Goal: Task Accomplishment & Management: Manage account settings

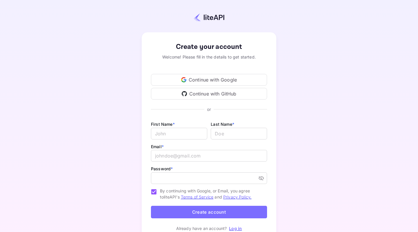
click at [212, 79] on div "Continue with Google" at bounding box center [209, 80] width 116 height 12
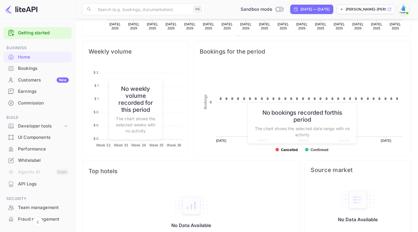
scroll to position [197, 0]
click at [35, 155] on div "Whitelabel" at bounding box center [37, 160] width 68 height 11
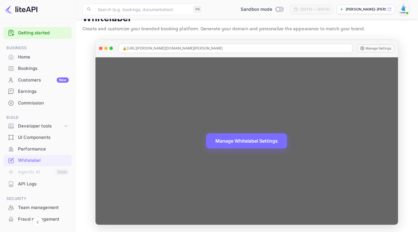
scroll to position [13, 0]
click at [236, 142] on button "Manage Whitelabel Settings" at bounding box center [246, 139] width 81 height 15
click at [248, 141] on button "Manage Whitelabel Settings" at bounding box center [246, 139] width 81 height 15
click at [246, 140] on button "Manage Whitelabel Settings" at bounding box center [246, 139] width 81 height 15
click at [365, 220] on div "Manage Whitelabel Settings" at bounding box center [247, 140] width 302 height 167
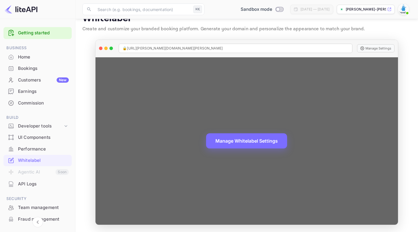
click at [363, 65] on div "Manage Whitelabel Settings" at bounding box center [247, 140] width 302 height 167
click at [248, 46] on div "🔒 [URL][PERSON_NAME][DOMAIN_NAME][PERSON_NAME]" at bounding box center [236, 48] width 234 height 9
click at [379, 48] on button "Manage Settings" at bounding box center [375, 48] width 37 height 8
click at [243, 139] on button "Manage Whitelabel Settings" at bounding box center [246, 139] width 81 height 15
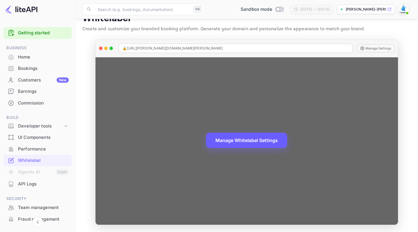
click at [243, 139] on button "Manage Whitelabel Settings" at bounding box center [246, 139] width 81 height 15
click at [195, 46] on span "🔒 [URL][PERSON_NAME][DOMAIN_NAME][PERSON_NAME]" at bounding box center [173, 48] width 100 height 5
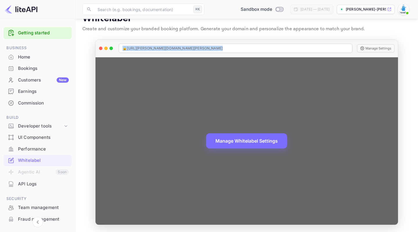
click at [195, 46] on span "🔒 [URL][PERSON_NAME][DOMAIN_NAME][PERSON_NAME]" at bounding box center [173, 48] width 100 height 5
copy span "🔒 [URL][PERSON_NAME][DOMAIN_NAME][PERSON_NAME]"
click at [365, 219] on div "Manage Whitelabel Settings" at bounding box center [247, 140] width 302 height 167
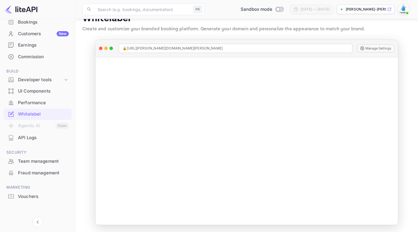
scroll to position [46, 0]
click at [31, 50] on div "Earnings" at bounding box center [37, 45] width 68 height 11
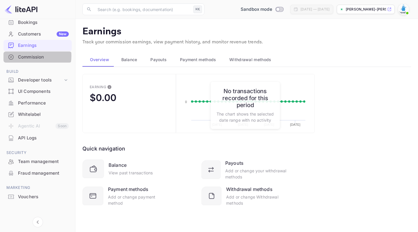
click at [30, 55] on div "Commission" at bounding box center [43, 57] width 51 height 7
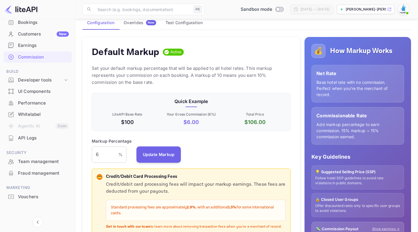
scroll to position [44, 0]
click at [102, 153] on input "6" at bounding box center [105, 154] width 27 height 16
type input "10"
click at [147, 150] on button "Update Markup" at bounding box center [159, 154] width 45 height 16
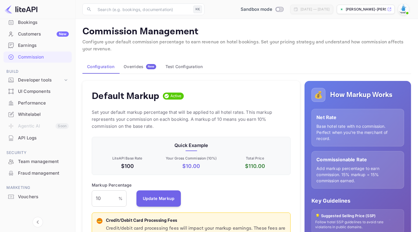
scroll to position [0, 0]
click at [21, 195] on div "Vouchers" at bounding box center [43, 196] width 51 height 7
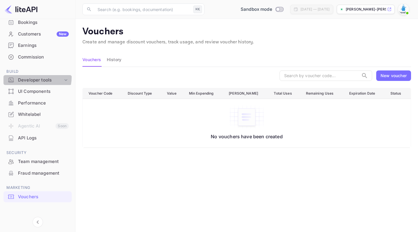
click at [25, 75] on div "Developer tools" at bounding box center [37, 80] width 68 height 10
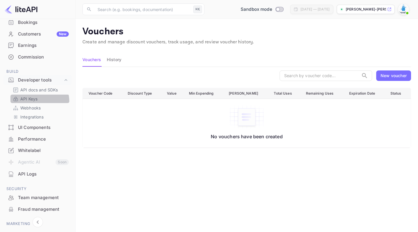
click at [23, 101] on div "API Keys" at bounding box center [39, 98] width 59 height 8
click at [21, 99] on p "API Keys" at bounding box center [28, 99] width 17 height 6
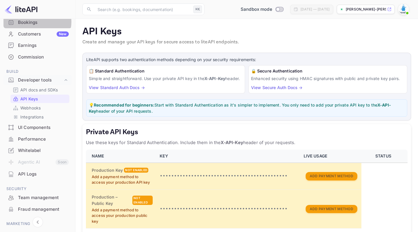
click at [35, 21] on div "Bookings" at bounding box center [43, 22] width 51 height 7
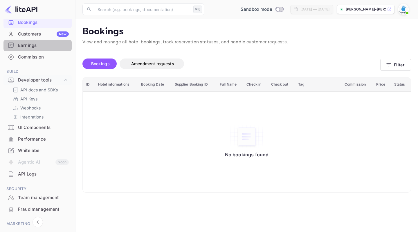
click at [29, 48] on div "Earnings" at bounding box center [43, 45] width 51 height 7
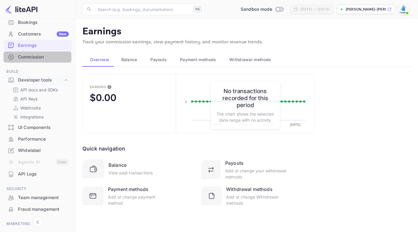
click at [26, 57] on div "Commission" at bounding box center [43, 57] width 51 height 7
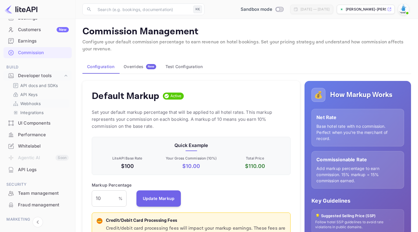
scroll to position [51, 0]
click at [132, 64] on div "Overrides New" at bounding box center [140, 66] width 33 height 5
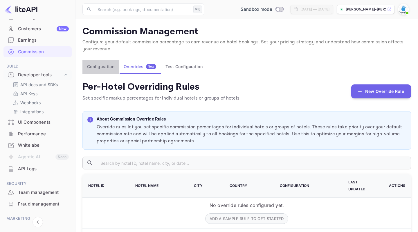
click at [102, 68] on button "Configuration" at bounding box center [101, 67] width 37 height 14
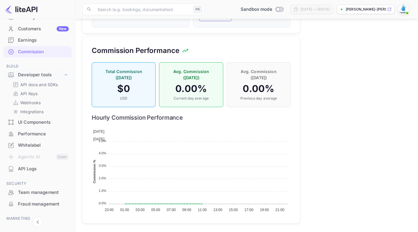
scroll to position [391, 0]
click at [32, 144] on div "Whitelabel" at bounding box center [43, 145] width 51 height 7
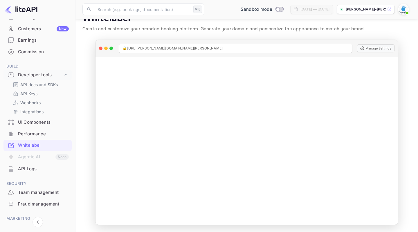
scroll to position [13, 0]
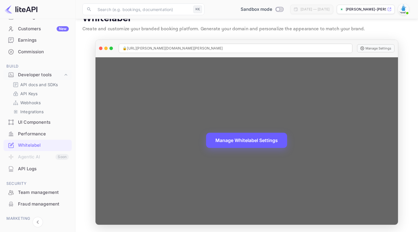
click at [261, 144] on button "Manage Whitelabel Settings" at bounding box center [246, 139] width 81 height 15
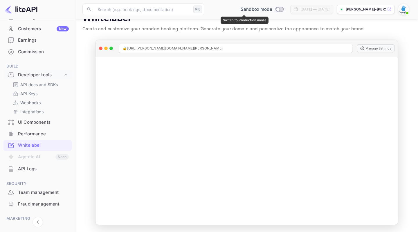
click at [272, 8] on input "Switch to Production mode" at bounding box center [278, 9] width 12 height 4
checkbox input "false"
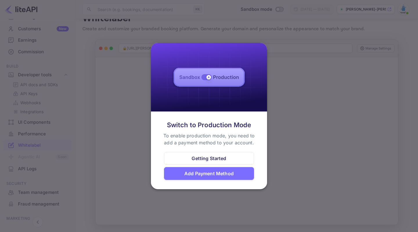
click at [194, 155] on div "Getting Started" at bounding box center [209, 158] width 35 height 7
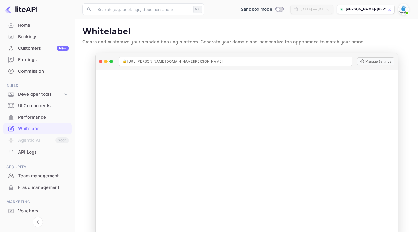
scroll to position [34, 0]
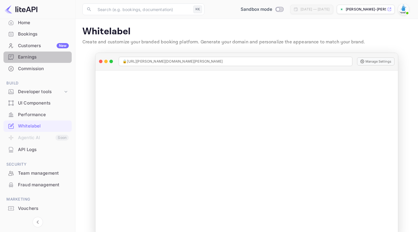
click at [32, 55] on div "Earnings" at bounding box center [43, 57] width 51 height 7
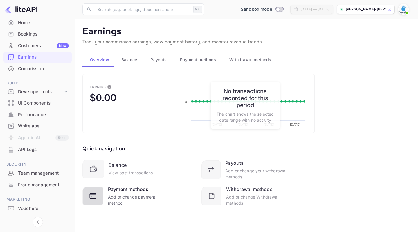
click at [125, 189] on div "Payment methods" at bounding box center [128, 188] width 40 height 7
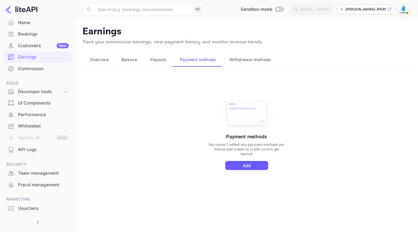
click at [239, 166] on button "Add" at bounding box center [246, 165] width 43 height 9
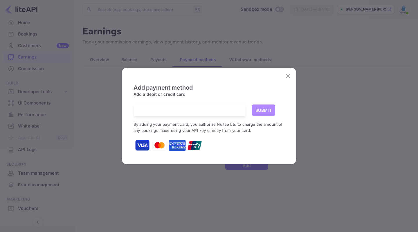
click at [270, 113] on button "Submit" at bounding box center [263, 109] width 23 height 11
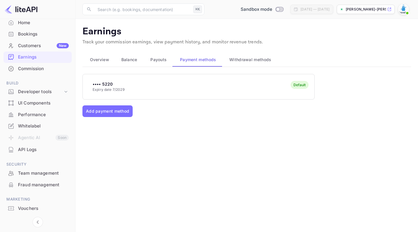
click at [242, 58] on span "Withdrawal methods" at bounding box center [251, 59] width 42 height 7
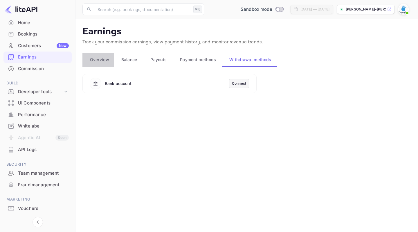
click at [102, 60] on span "Overview" at bounding box center [99, 59] width 19 height 7
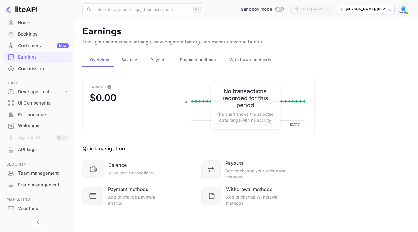
click at [34, 150] on div "API Logs" at bounding box center [43, 149] width 51 height 7
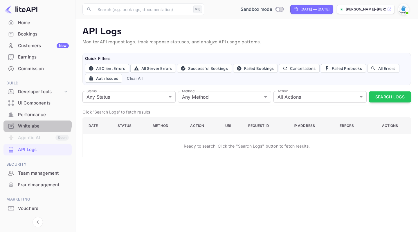
click at [31, 120] on div "Whitelabel" at bounding box center [37, 125] width 68 height 11
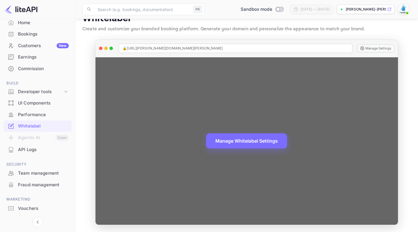
scroll to position [13, 0]
click at [247, 143] on button "Manage Whitelabel Settings" at bounding box center [246, 139] width 81 height 15
click at [247, 141] on button "Manage Whitelabel Settings" at bounding box center [246, 139] width 81 height 15
click at [370, 46] on button "Manage Settings" at bounding box center [375, 48] width 37 height 8
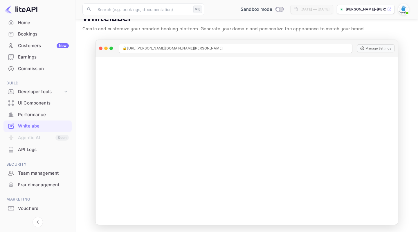
click at [375, 10] on p "[PERSON_NAME]-[PERSON_NAME]-b..." at bounding box center [366, 9] width 40 height 5
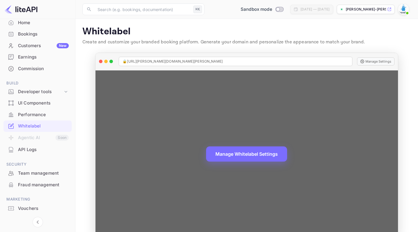
scroll to position [0, 0]
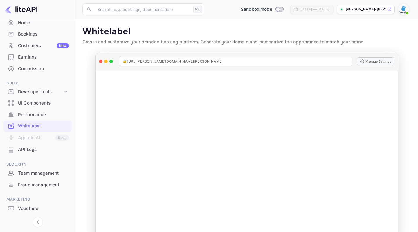
click at [407, 7] on img at bounding box center [403, 9] width 9 height 9
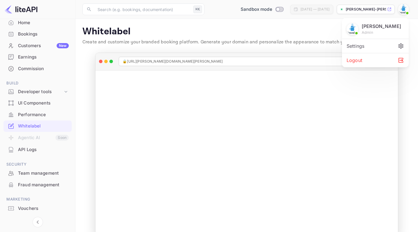
click at [358, 50] on div "Settings" at bounding box center [375, 46] width 67 height 14
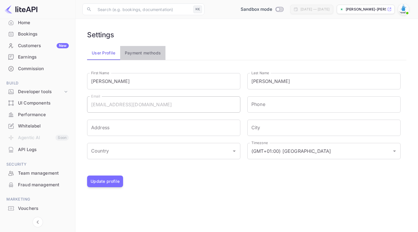
click at [151, 51] on button "Payment methods" at bounding box center [143, 53] width 46 height 14
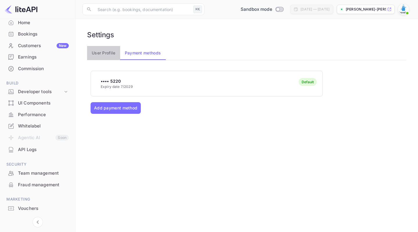
click at [108, 53] on button "User Profile" at bounding box center [103, 53] width 33 height 14
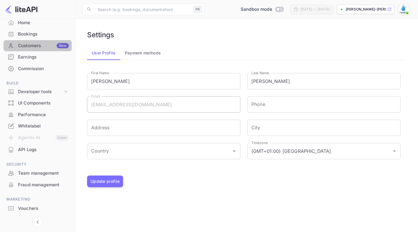
click at [30, 46] on div "Customers New" at bounding box center [43, 45] width 51 height 7
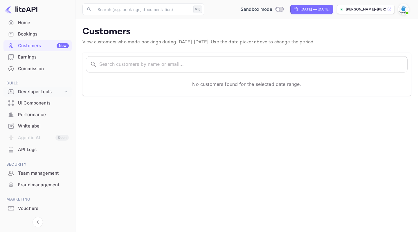
click at [28, 90] on div "Developer tools" at bounding box center [40, 91] width 45 height 7
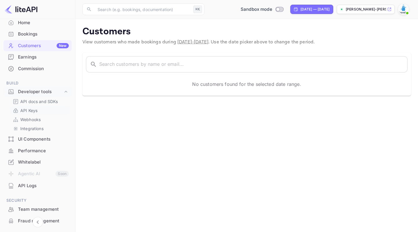
click at [28, 107] on p "API Keys" at bounding box center [28, 110] width 17 height 6
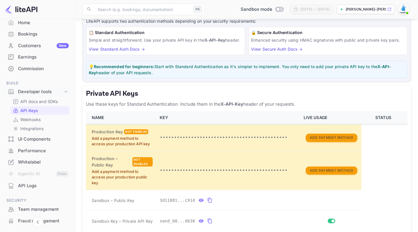
scroll to position [40, 0]
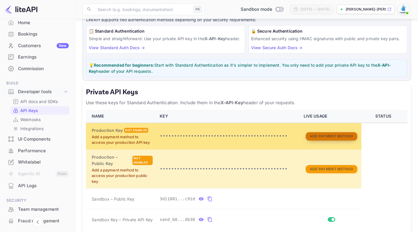
click at [323, 140] on button "Add Payment Method" at bounding box center [332, 136] width 52 height 8
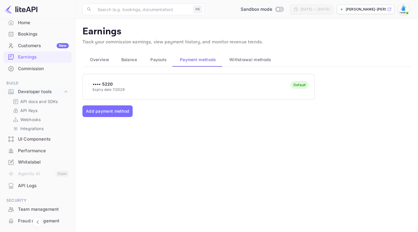
click at [138, 92] on div "•••• 5220 Expiry date 7/2029 Default" at bounding box center [199, 86] width 232 height 23
click at [139, 92] on div "•••• 5220 Expiry date 7/2029 Default" at bounding box center [199, 86] width 232 height 23
click at [35, 108] on p "API Keys" at bounding box center [28, 110] width 17 height 6
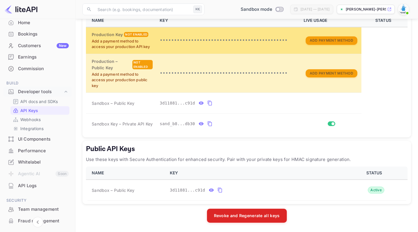
scroll to position [139, 0]
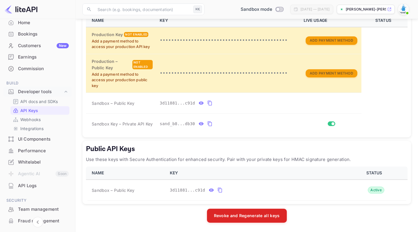
click at [32, 163] on div "Whitelabel" at bounding box center [43, 162] width 51 height 7
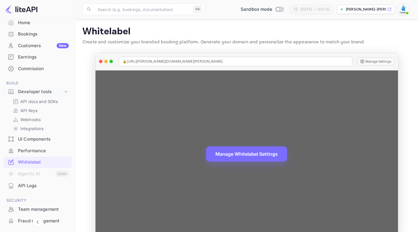
scroll to position [13, 0]
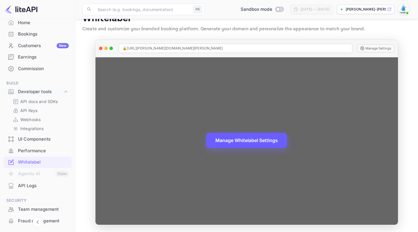
click at [269, 140] on button "Manage Whitelabel Settings" at bounding box center [246, 139] width 81 height 15
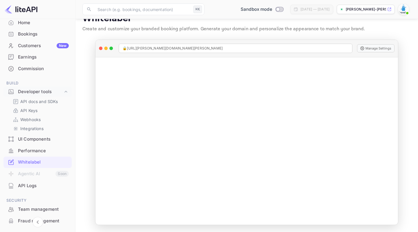
click at [363, 12] on div "[PERSON_NAME]-[PERSON_NAME]-b..." at bounding box center [366, 9] width 58 height 9
click at [20, 148] on div "Performance" at bounding box center [43, 150] width 51 height 7
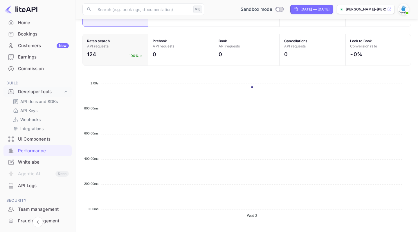
scroll to position [228, 0]
click at [41, 136] on div "UI Components" at bounding box center [43, 139] width 51 height 7
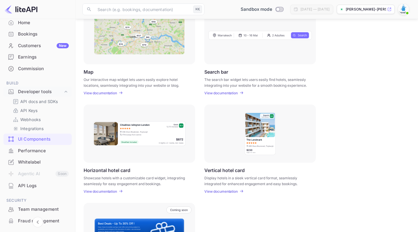
scroll to position [96, 0]
click at [43, 128] on p "Integrations" at bounding box center [31, 128] width 23 height 6
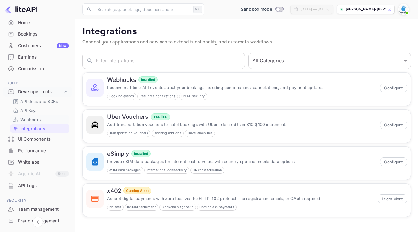
click at [23, 116] on p "Webhooks" at bounding box center [30, 119] width 20 height 6
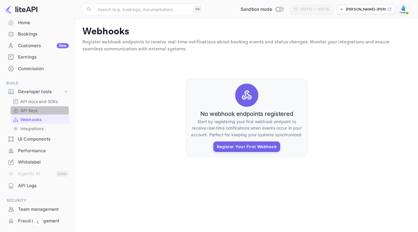
click at [31, 110] on p "API Keys" at bounding box center [28, 110] width 17 height 6
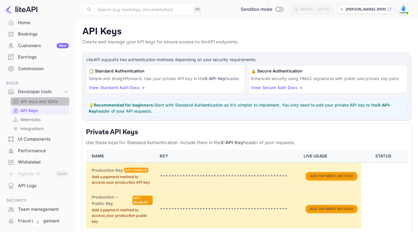
click at [40, 99] on p "API docs and SDKs" at bounding box center [39, 101] width 38 height 6
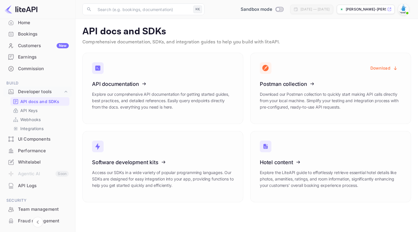
click at [37, 72] on div "Commission" at bounding box center [37, 68] width 68 height 11
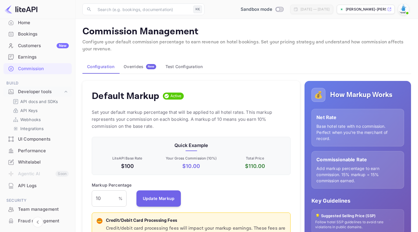
scroll to position [103, 199]
click at [33, 45] on div "Customers New" at bounding box center [43, 45] width 51 height 7
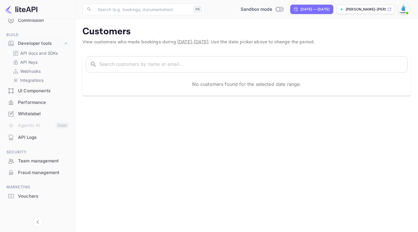
scroll to position [82, 0]
click at [28, 195] on div "Vouchers" at bounding box center [43, 196] width 51 height 7
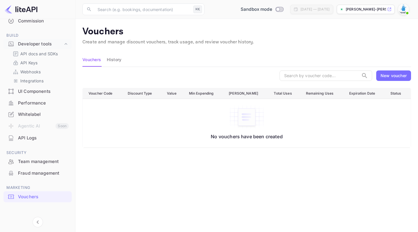
click at [343, 10] on 2 at bounding box center [341, 9] width 3 height 3
click at [32, 109] on div "Whitelabel" at bounding box center [37, 114] width 68 height 11
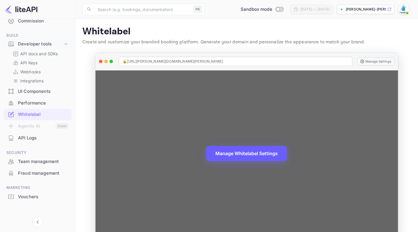
click at [230, 154] on button "Manage Whitelabel Settings" at bounding box center [246, 153] width 81 height 15
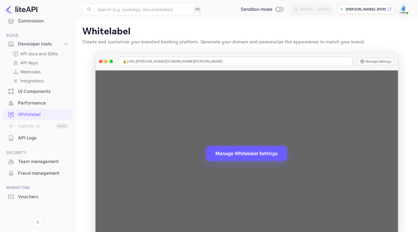
click at [230, 154] on button "Manage Whitelabel Settings" at bounding box center [246, 153] width 81 height 15
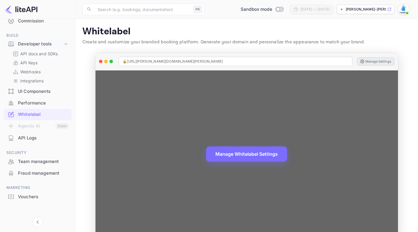
click at [382, 61] on button "Manage Settings" at bounding box center [375, 61] width 37 height 8
click at [381, 61] on button "Manage Settings" at bounding box center [375, 61] width 37 height 8
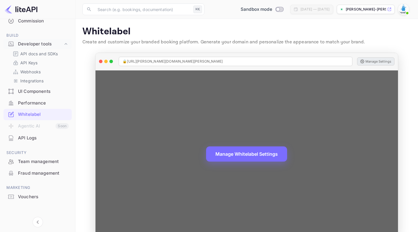
click at [381, 61] on button "Manage Settings" at bounding box center [375, 61] width 37 height 8
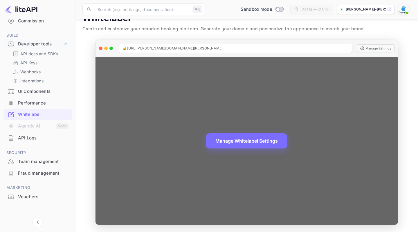
scroll to position [13, 0]
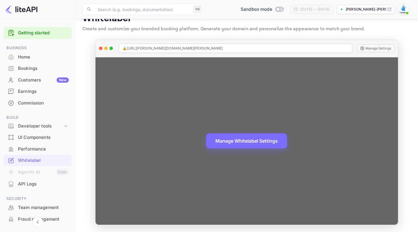
scroll to position [13, 0]
click at [260, 143] on button "Manage Whitelabel Settings" at bounding box center [246, 139] width 81 height 15
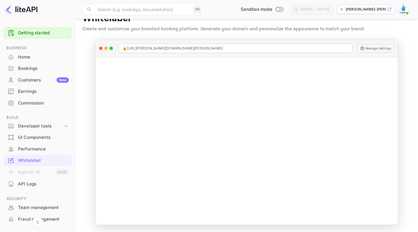
click at [351, 9] on p "[PERSON_NAME]-[PERSON_NAME]-b..." at bounding box center [366, 9] width 40 height 5
